Goal: Task Accomplishment & Management: Use online tool/utility

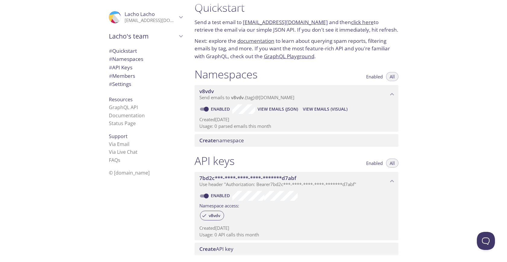
scroll to position [6, 0]
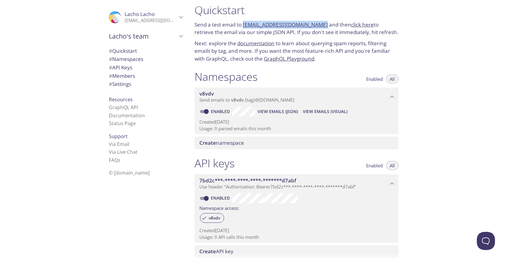
drag, startPoint x: 317, startPoint y: 25, endPoint x: 244, endPoint y: 24, distance: 73.6
click at [244, 24] on p "Send a test email to [EMAIL_ADDRESS][DOMAIN_NAME] and then click here to retrie…" at bounding box center [296, 28] width 204 height 15
click at [351, 25] on link "click here" at bounding box center [362, 24] width 23 height 7
click at [320, 111] on span "View Emails (Visual)" at bounding box center [325, 111] width 45 height 7
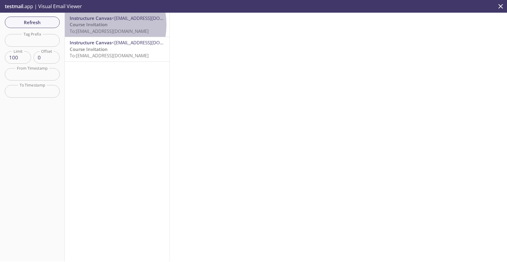
click at [96, 25] on span "Course Invitation" at bounding box center [89, 24] width 38 height 6
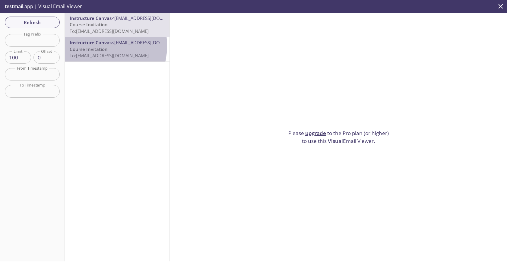
click at [93, 46] on span "Instructure Canvas" at bounding box center [91, 42] width 42 height 6
